Goal: Find specific page/section

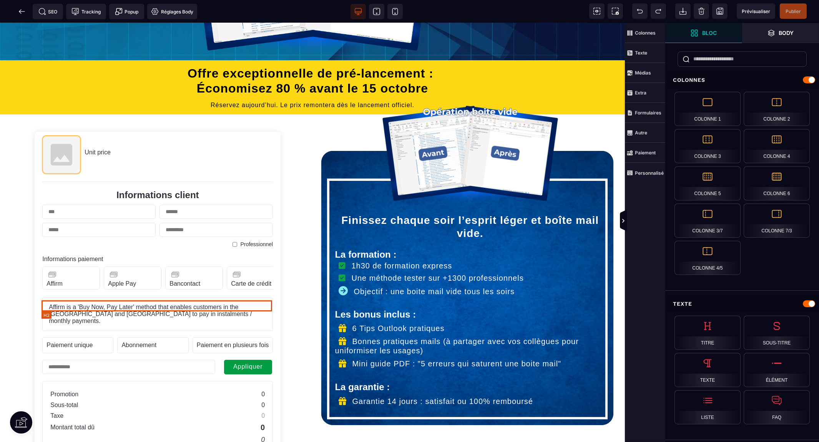
scroll to position [298, 0]
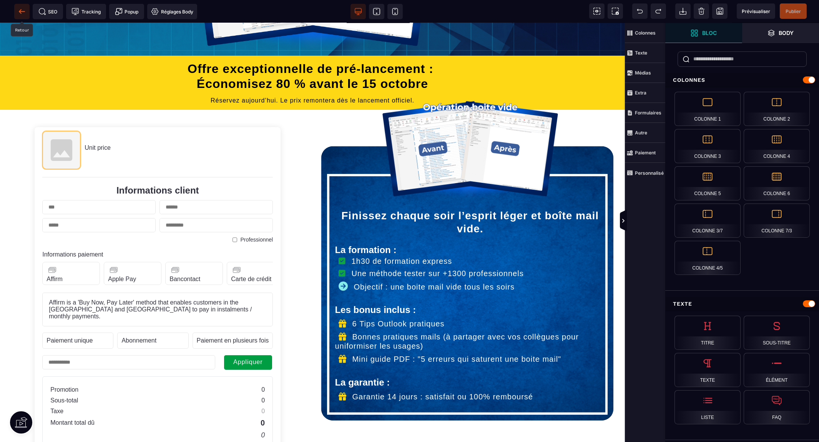
click at [20, 10] on icon at bounding box center [20, 11] width 2 height 4
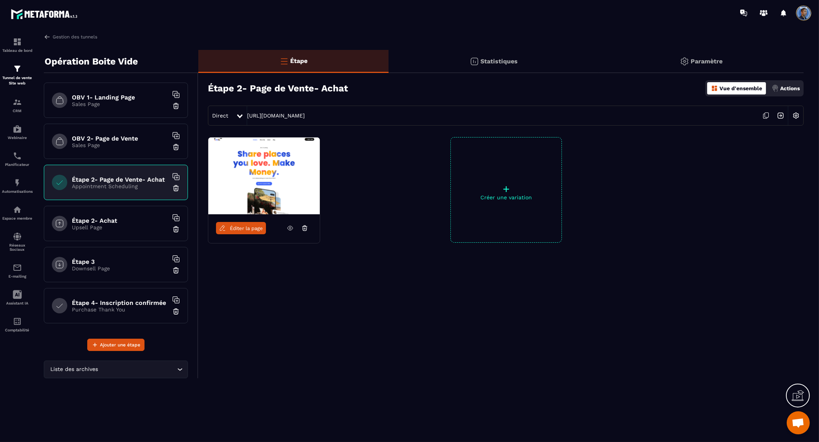
click at [126, 143] on p "Sales Page" at bounding box center [120, 145] width 96 height 6
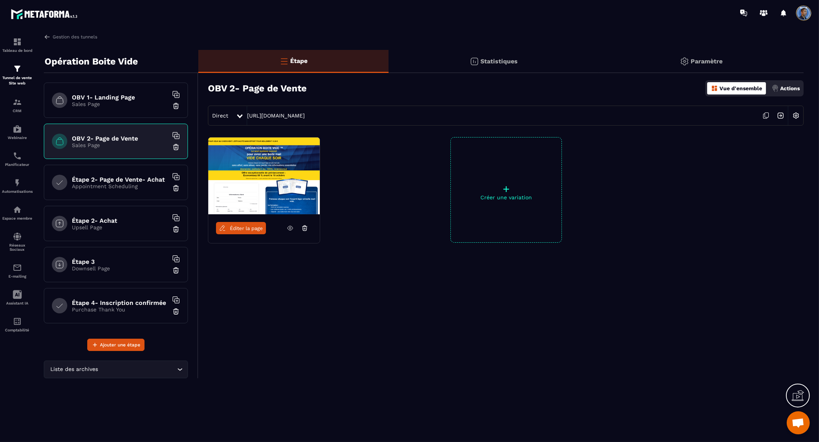
click at [241, 229] on span "Éditer la page" at bounding box center [246, 228] width 33 height 6
